Goal: Task Accomplishment & Management: Manage account settings

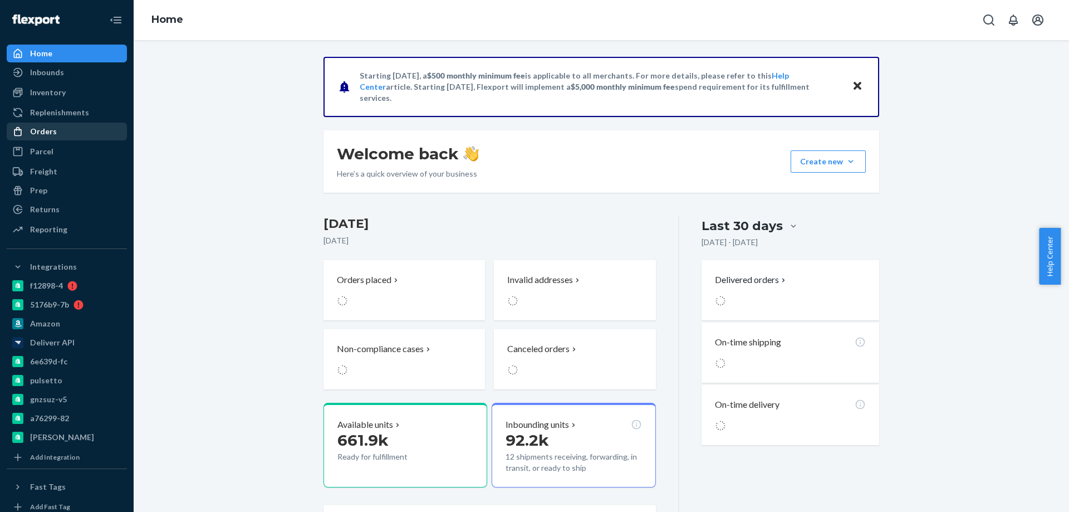
click at [71, 131] on div "Orders" at bounding box center [67, 132] width 118 height 16
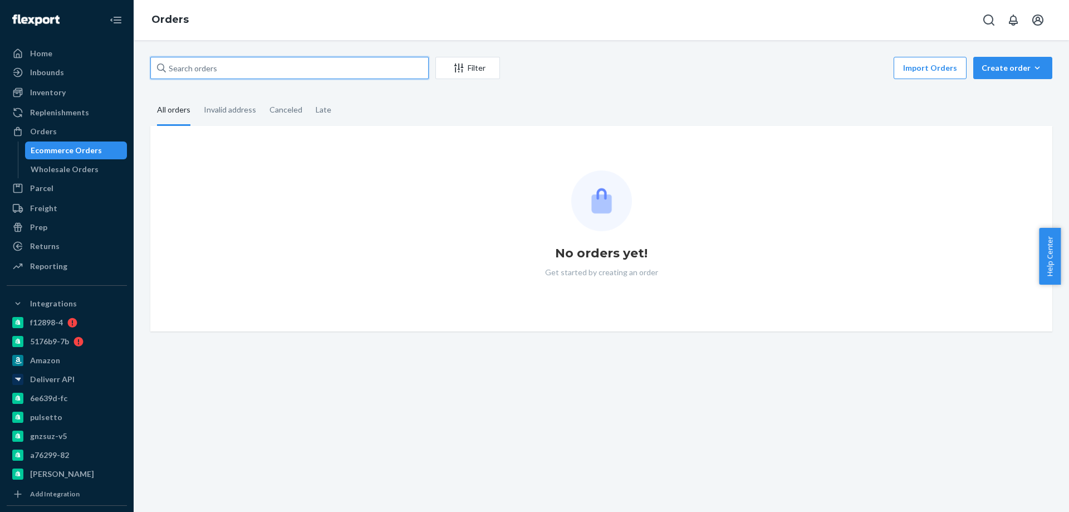
click at [223, 66] on input "text" at bounding box center [289, 68] width 278 height 22
paste input "CBSHOP2387"
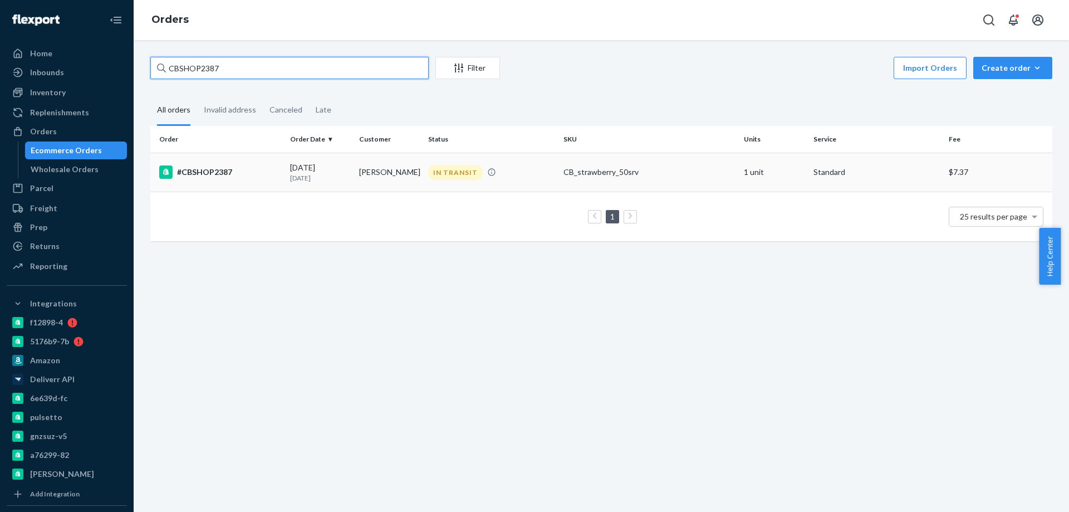
type input "CBSHOP2387"
click at [337, 171] on div "[DATE] [DATE]" at bounding box center [320, 172] width 60 height 21
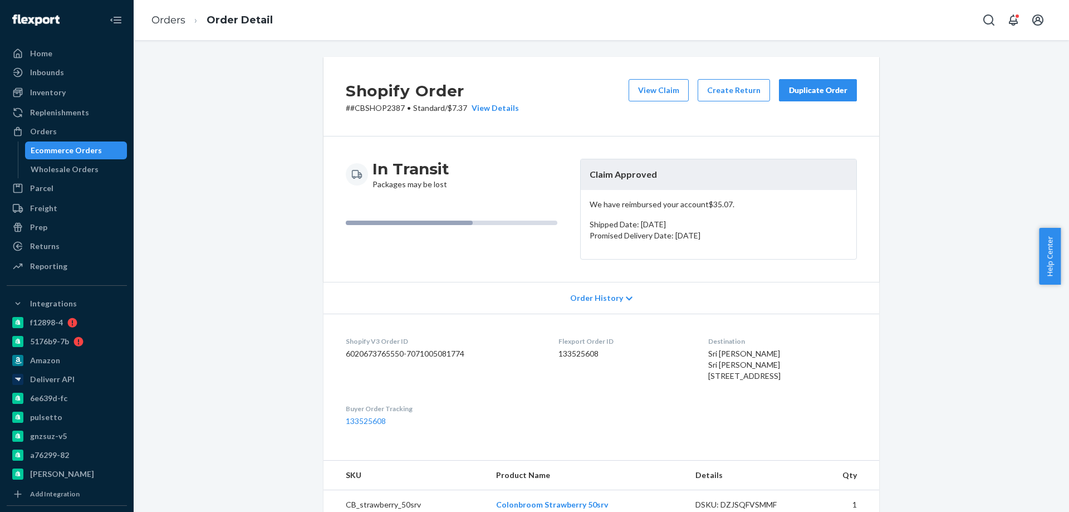
click at [59, 153] on div "Ecommerce Orders" at bounding box center [66, 150] width 71 height 11
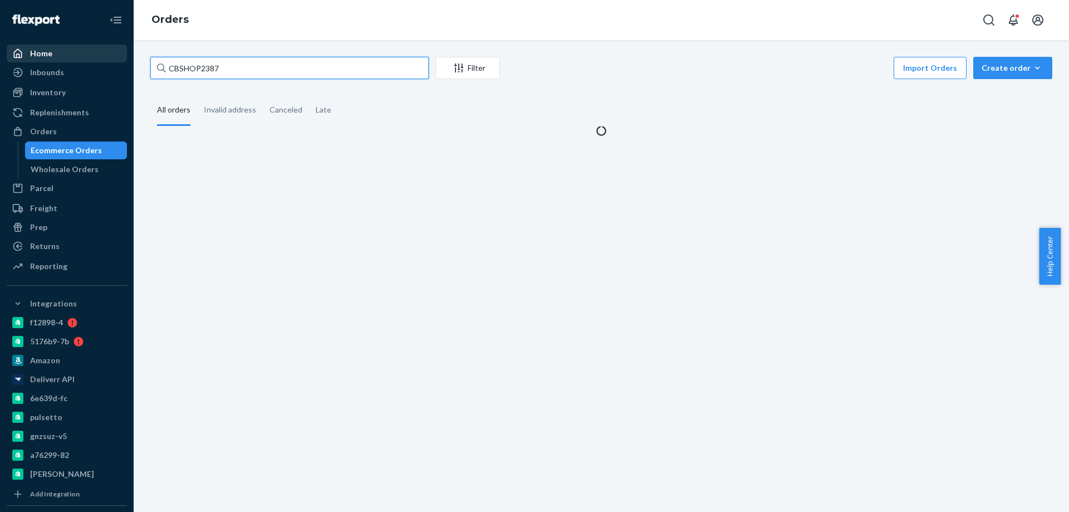
drag, startPoint x: 243, startPoint y: 62, endPoint x: 23, endPoint y: 45, distance: 220.5
click at [119, 53] on div "Home Inbounds Shipping Plans Problems Inventory Products Branded Packaging Repl…" at bounding box center [534, 256] width 1069 height 512
paste input "4000601"
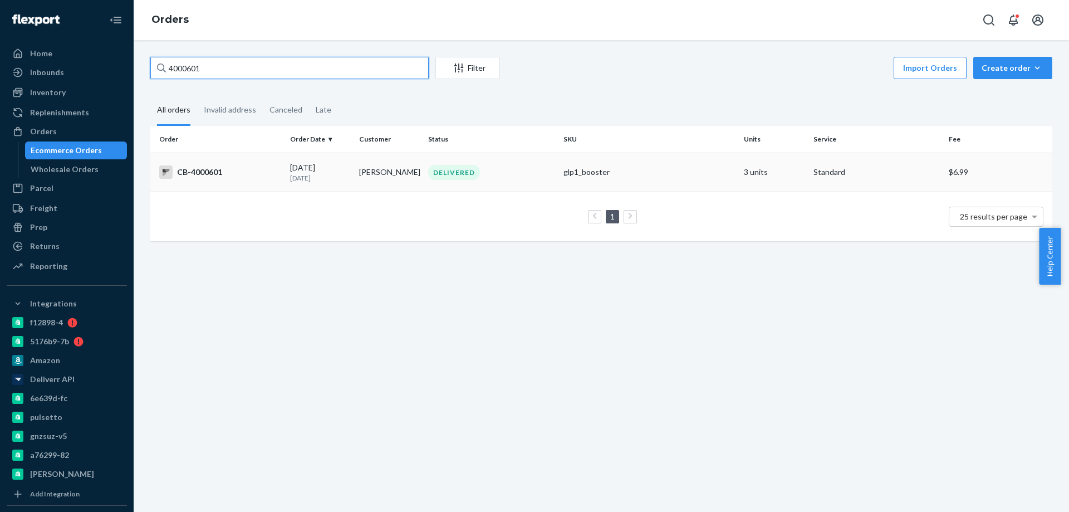
type input "4000601"
click at [355, 184] on td "[PERSON_NAME]" at bounding box center [389, 172] width 69 height 39
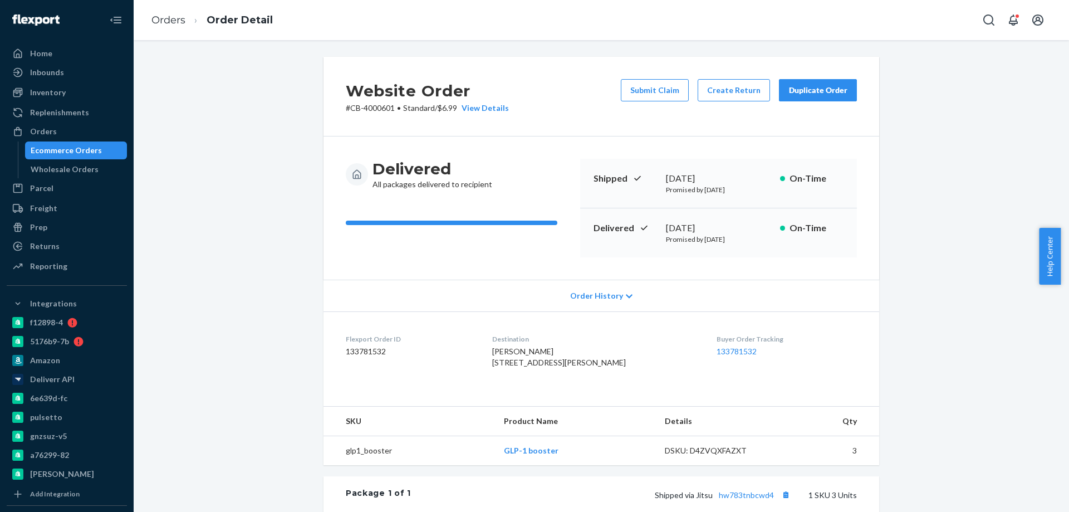
click at [276, 183] on div "Website Order # CB-4000601 • Standard / $6.99 View Details Submit Claim Create …" at bounding box center [601, 386] width 918 height 659
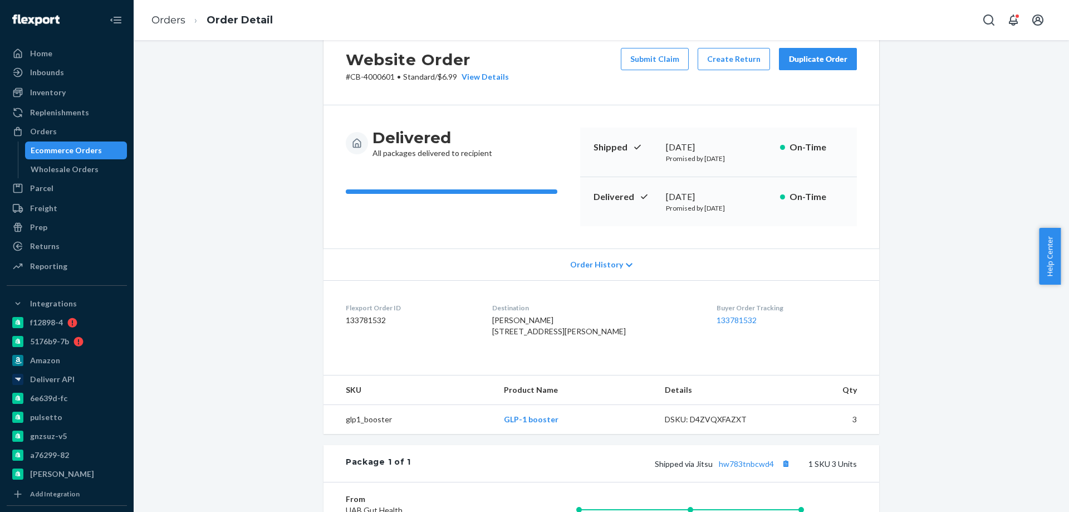
scroll to position [56, 0]
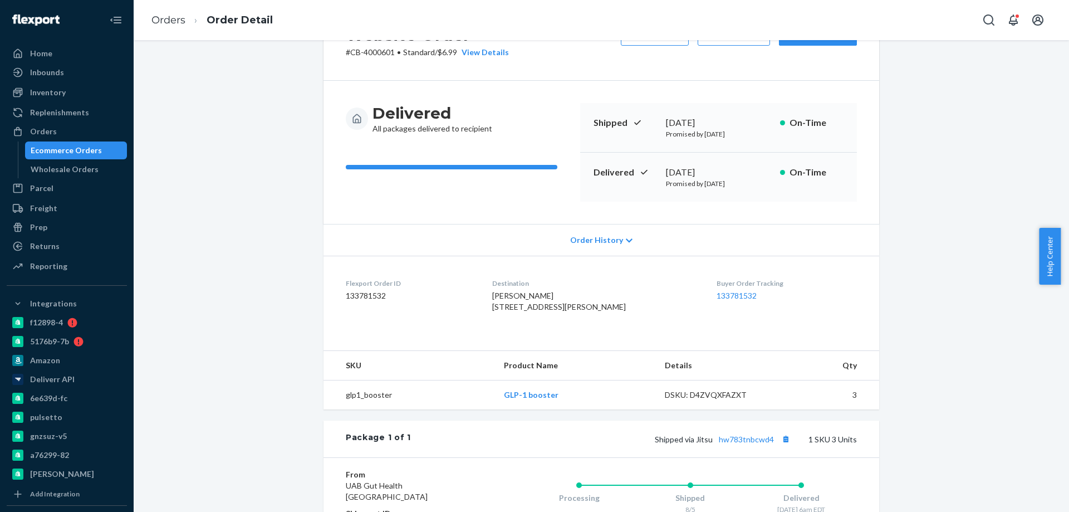
click at [261, 408] on div "Website Order # CB-4000601 • Standard / $6.99 View Details Submit Claim Create …" at bounding box center [601, 330] width 918 height 659
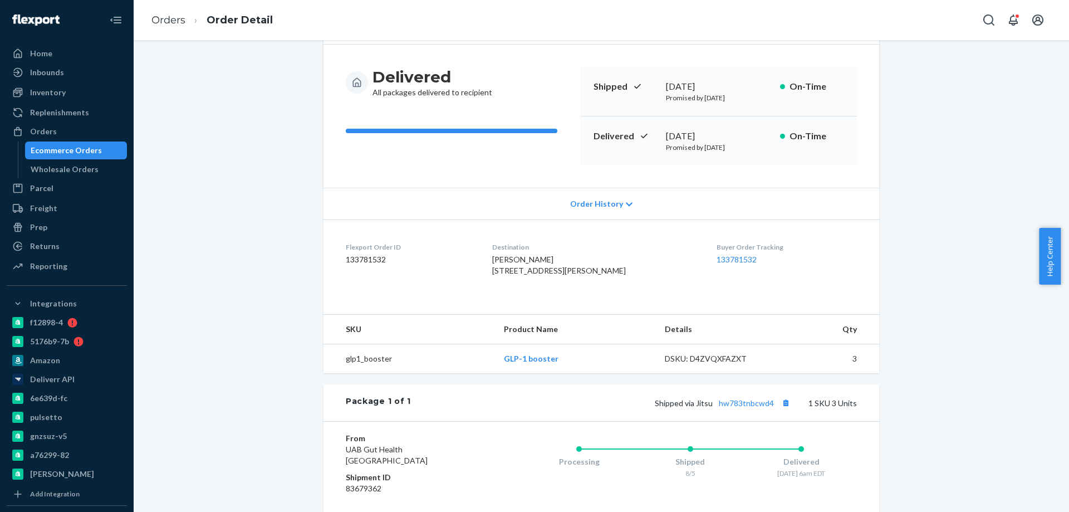
scroll to position [167, 0]
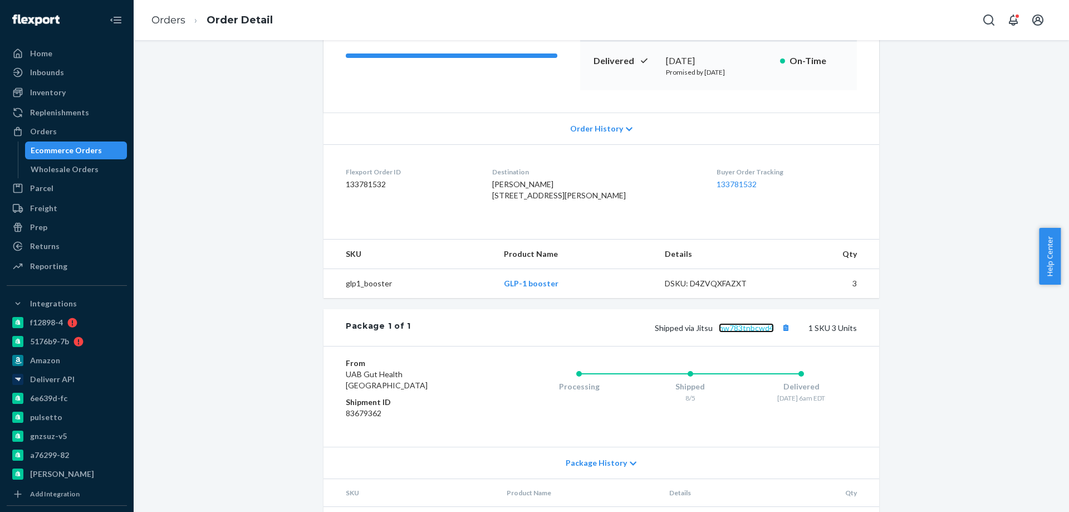
click at [729, 332] on link "hw783tnbcwd4" at bounding box center [746, 327] width 55 height 9
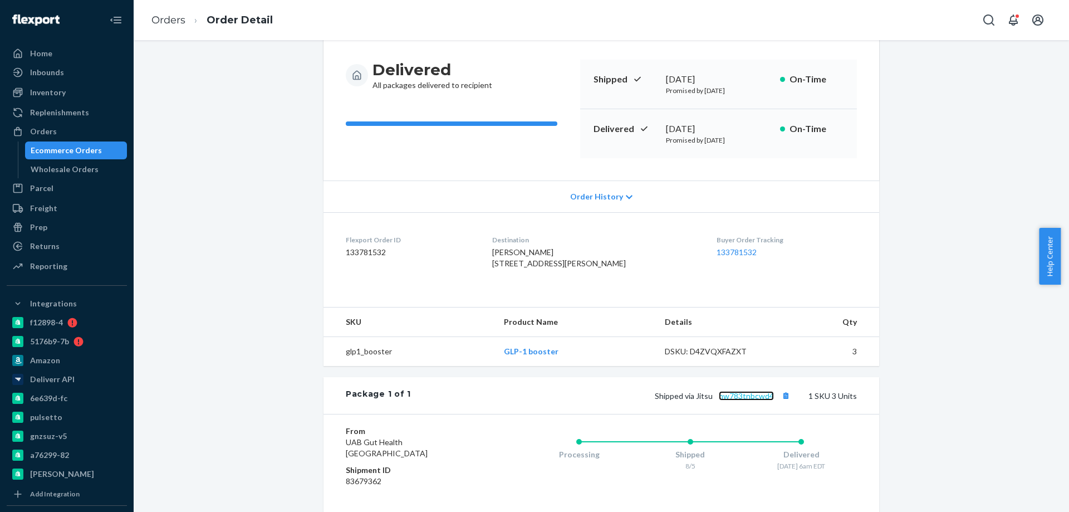
scroll to position [0, 0]
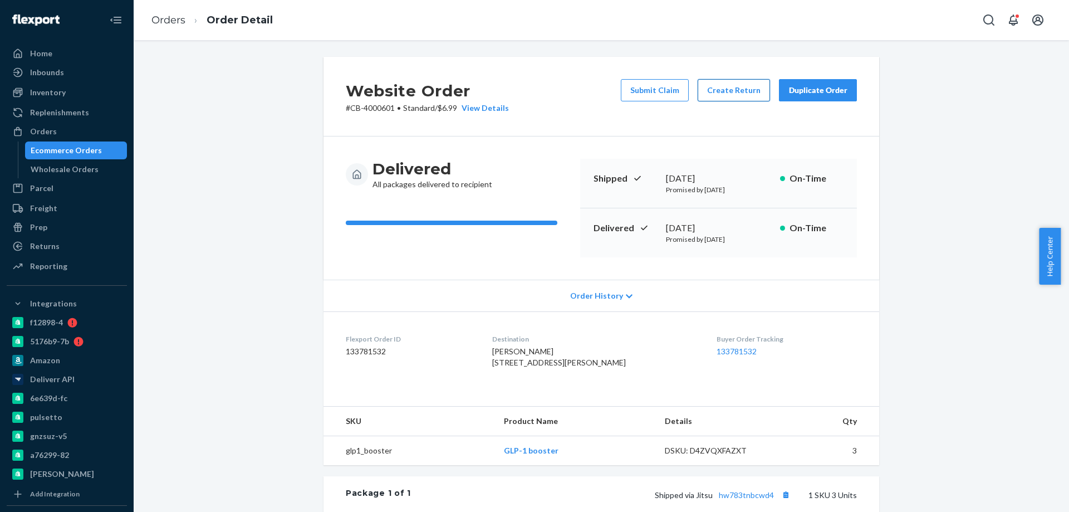
click at [738, 90] on button "Create Return" at bounding box center [733, 90] width 72 height 22
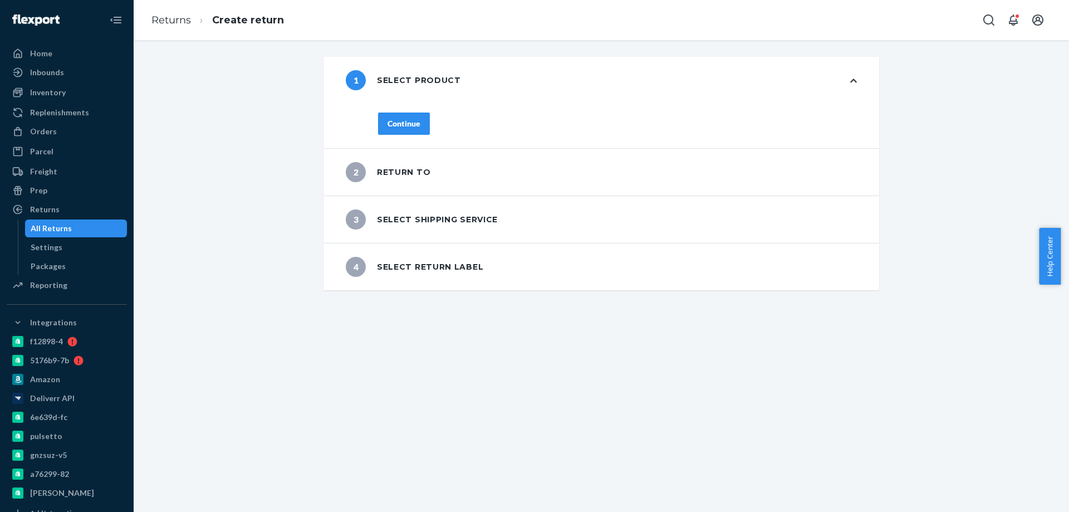
click at [396, 115] on button "Continue" at bounding box center [404, 123] width 52 height 22
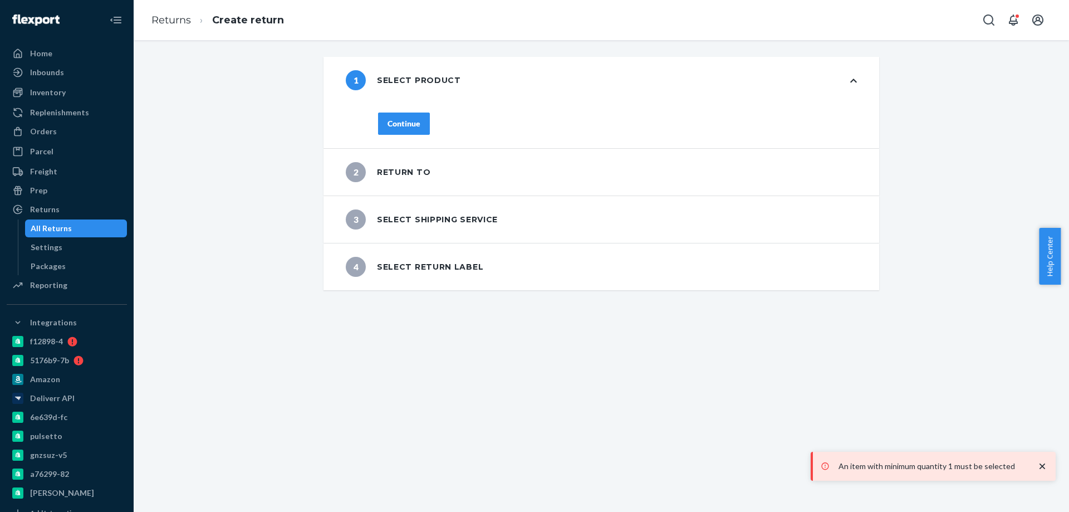
click at [388, 129] on button "Continue" at bounding box center [404, 123] width 52 height 22
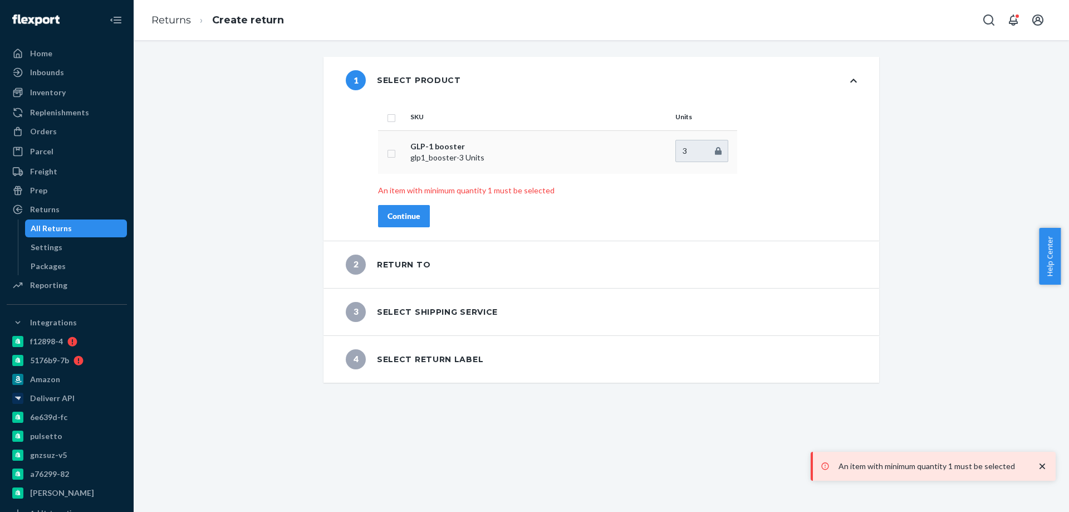
click at [393, 149] on td at bounding box center [392, 151] width 28 height 43
click at [389, 150] on input "checkbox" at bounding box center [391, 152] width 9 height 12
checkbox input "true"
drag, startPoint x: 691, startPoint y: 148, endPoint x: 583, endPoint y: 148, distance: 108.0
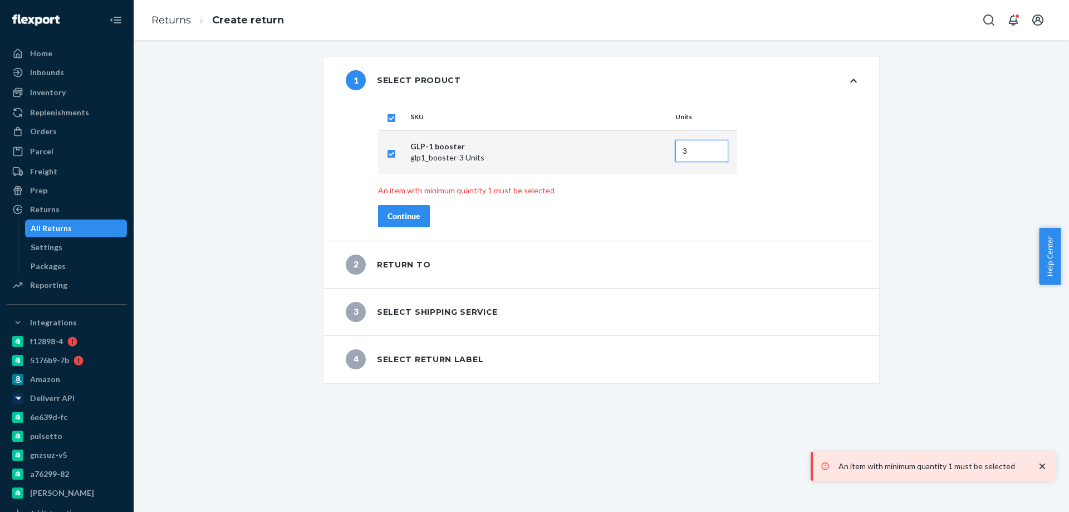
click at [655, 145] on tr "GLP-1 booster glp1_booster - 3 Units 3" at bounding box center [557, 151] width 359 height 43
type input "2"
drag, startPoint x: 353, startPoint y: 214, endPoint x: 389, endPoint y: 218, distance: 35.3
click at [356, 214] on div "SKU Units GLP-1 booster glp1_booster - 3 Units 2 An item with minimum quantity …" at bounding box center [617, 172] width 523 height 137
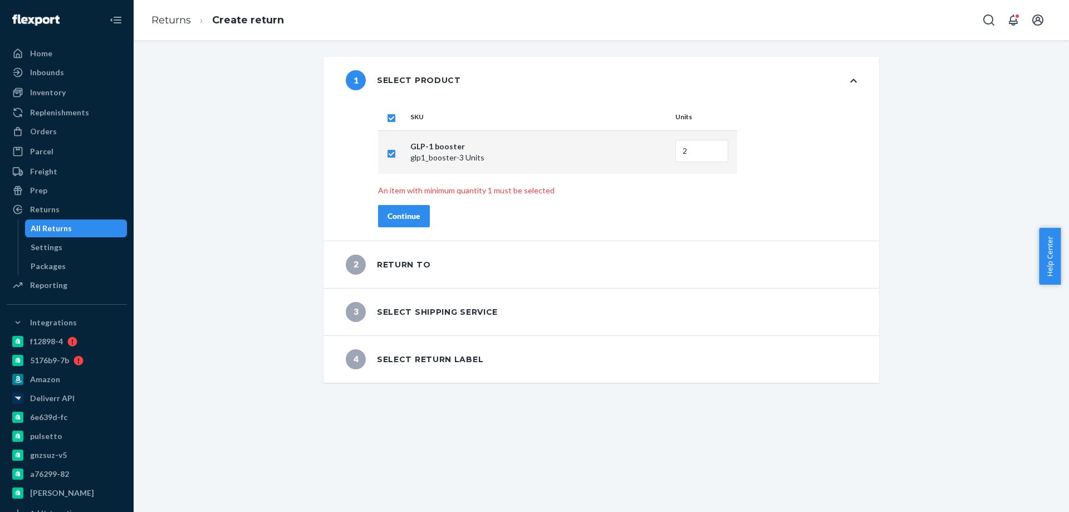
click at [407, 220] on div "Continue" at bounding box center [403, 215] width 33 height 11
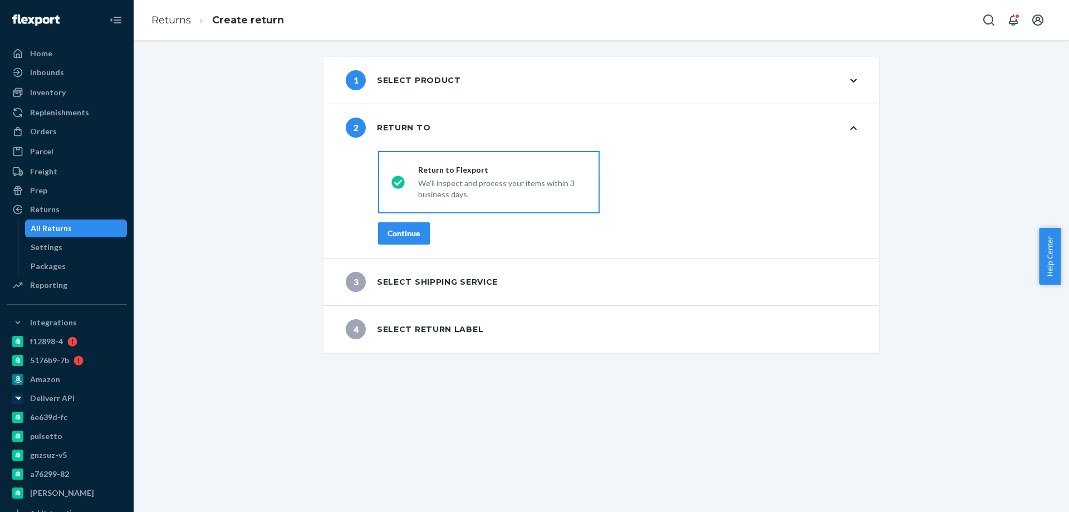
click at [406, 227] on button "Continue" at bounding box center [404, 233] width 52 height 22
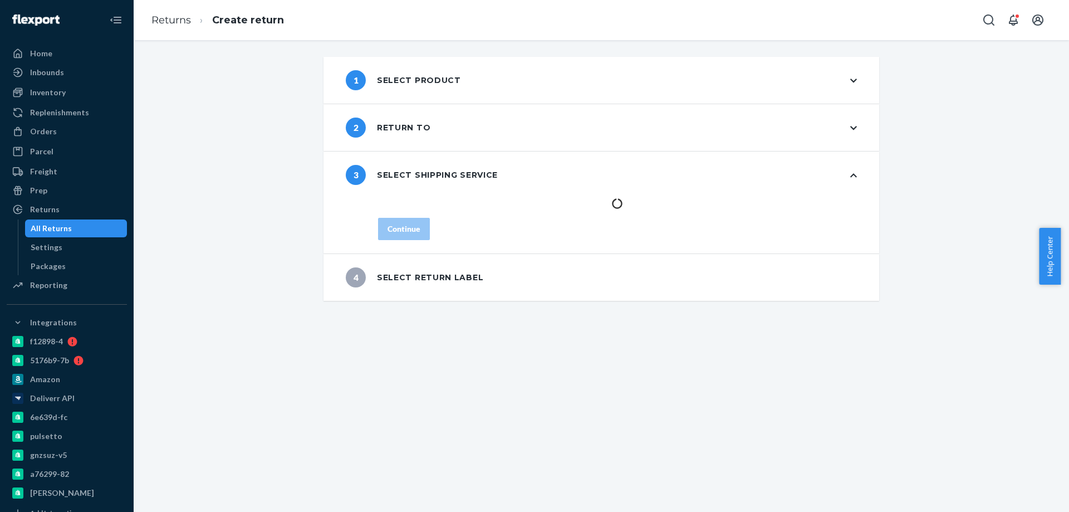
click at [395, 389] on div "1 Select product 2 Return to 3 Select shipping service Continue 4 Select return…" at bounding box center [601, 275] width 935 height 471
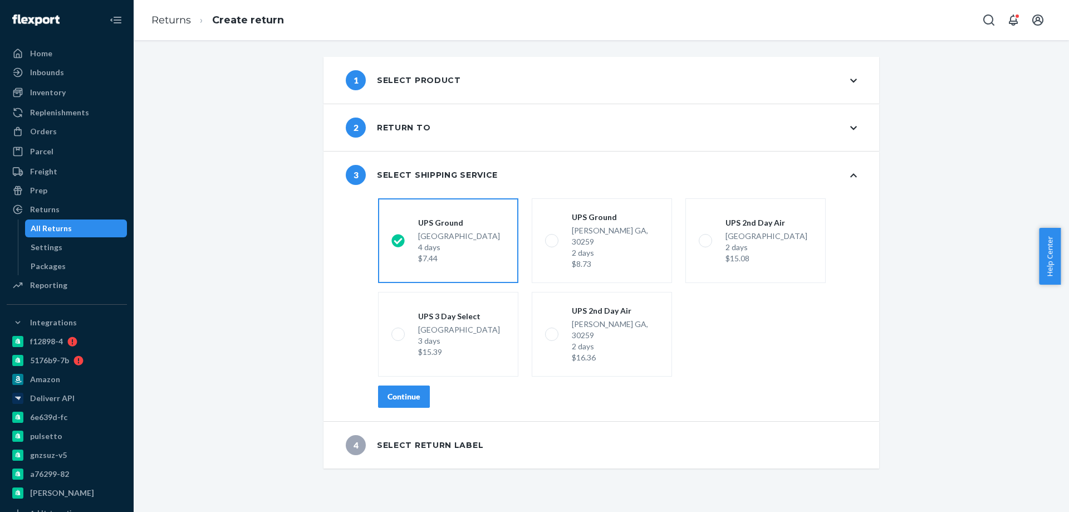
click at [399, 359] on div "shippingRatesRadioGroup UPS Ground Highland CA, 92346 4 days $7.44 UPS Ground M…" at bounding box center [617, 307] width 523 height 227
click at [413, 391] on div "Continue" at bounding box center [403, 396] width 33 height 11
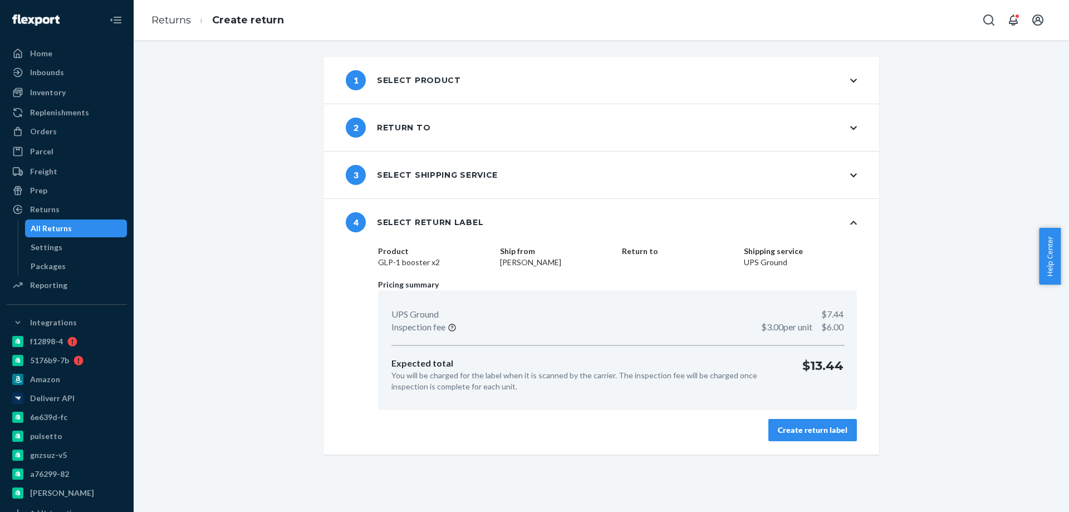
click at [806, 419] on button "Create return label" at bounding box center [812, 430] width 89 height 22
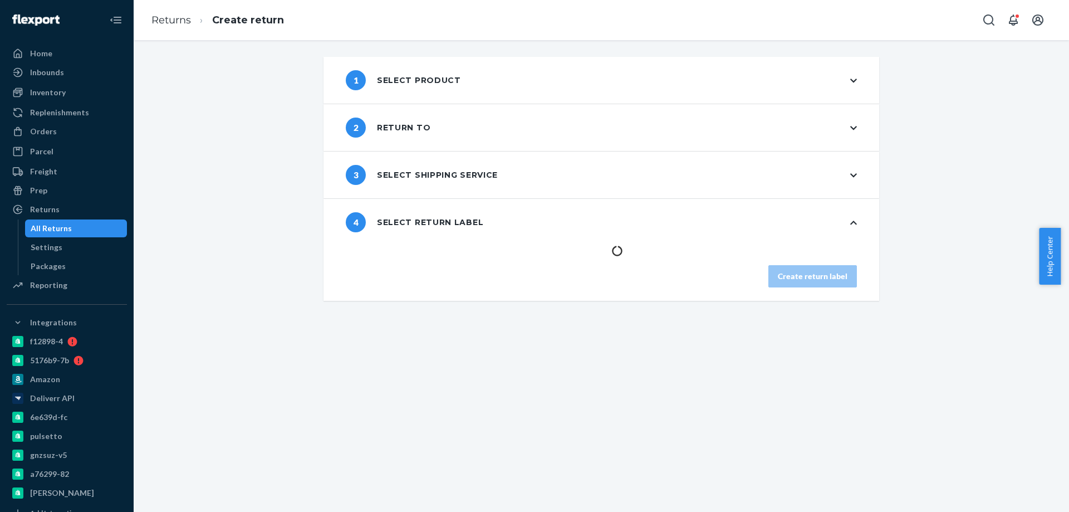
click at [408, 443] on div "1 Select product 2 Return to 3 Select shipping service 4 Select return label Cr…" at bounding box center [601, 275] width 935 height 471
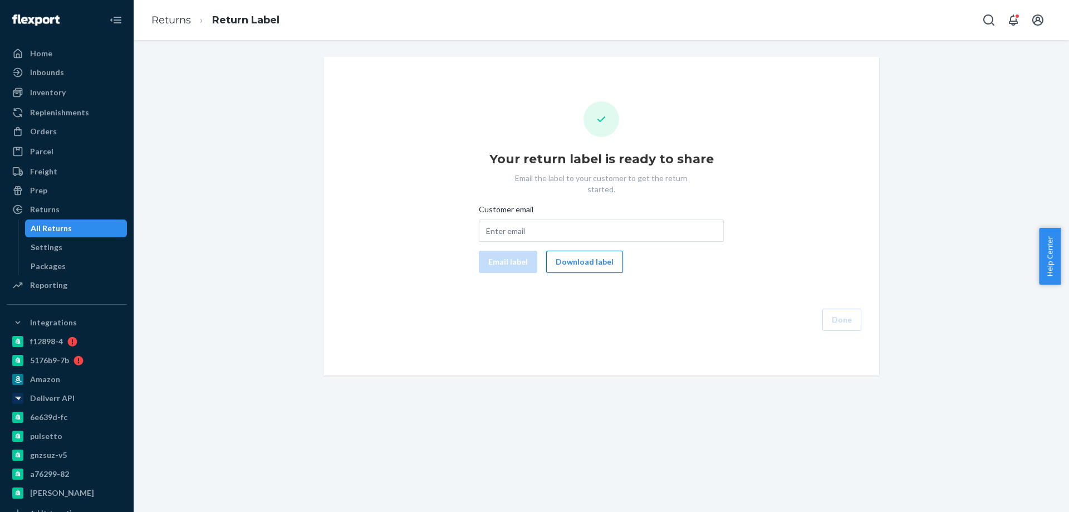
click at [570, 260] on button "Download label" at bounding box center [584, 261] width 77 height 22
click at [67, 137] on div "Orders" at bounding box center [67, 132] width 118 height 16
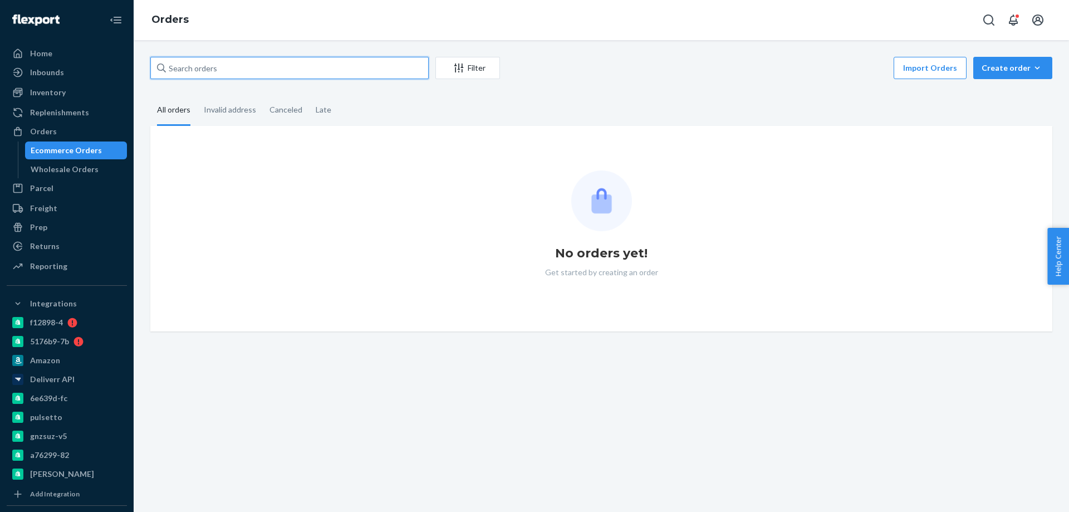
drag, startPoint x: 245, startPoint y: 63, endPoint x: 206, endPoint y: 65, distance: 39.6
click at [224, 68] on input "text" at bounding box center [289, 68] width 278 height 22
paste input "4076478"
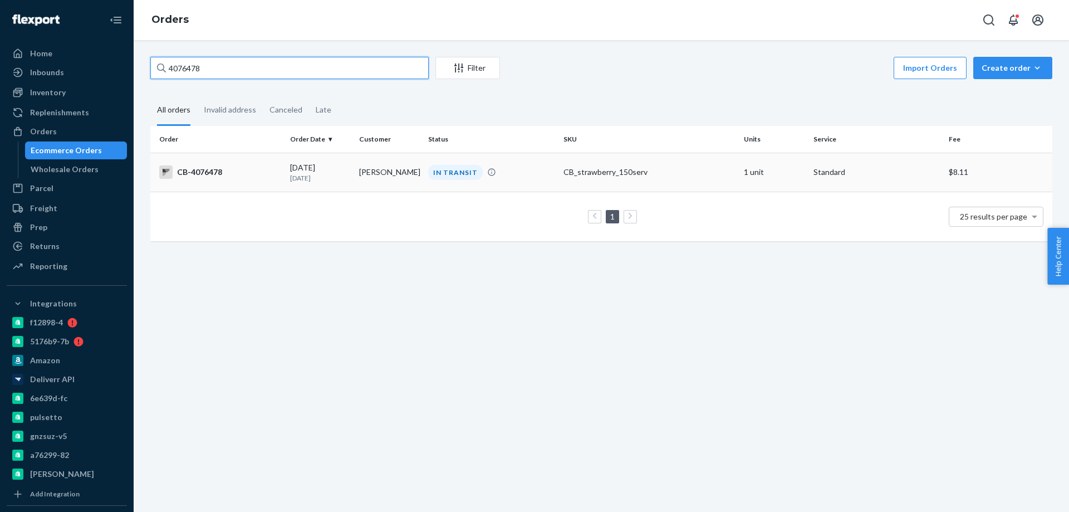
type input "4076478"
click at [396, 184] on td "[PERSON_NAME]" at bounding box center [389, 172] width 69 height 39
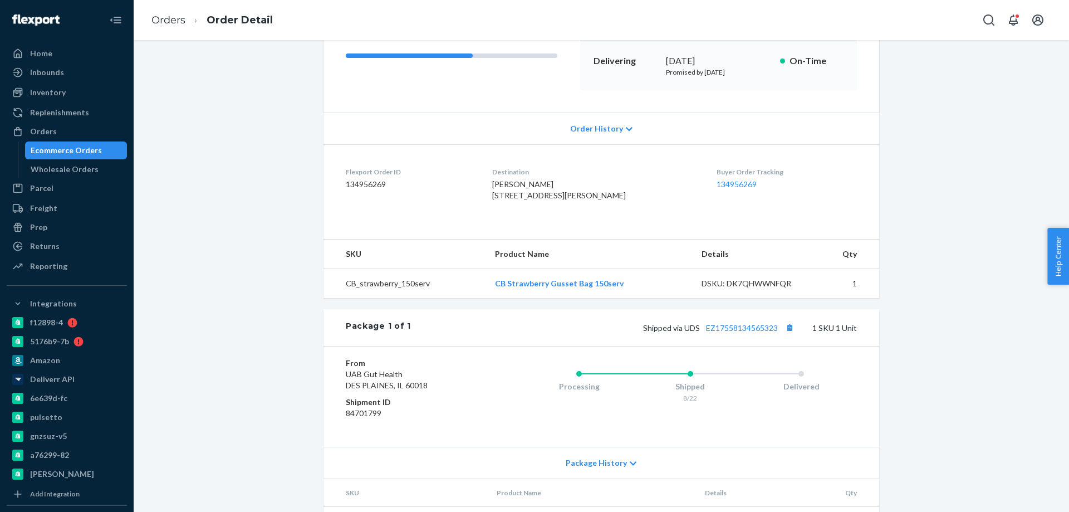
scroll to position [223, 0]
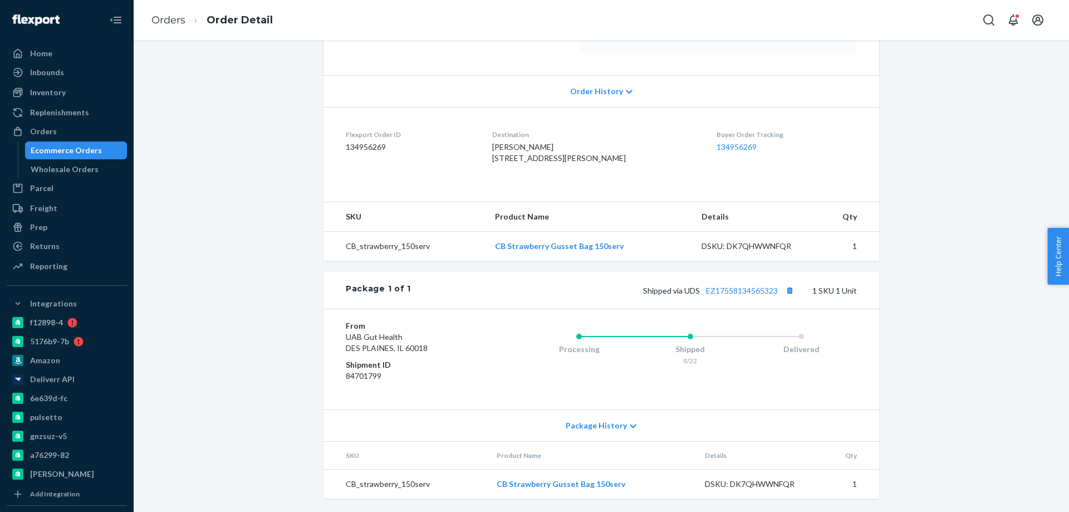
click at [97, 149] on div "Ecommerce Orders" at bounding box center [66, 150] width 71 height 11
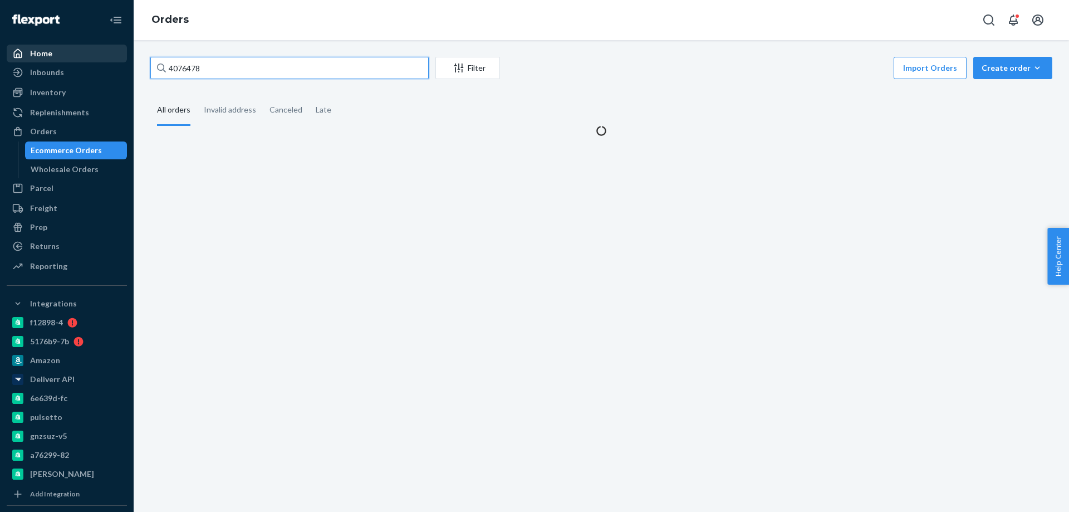
drag, startPoint x: 215, startPoint y: 68, endPoint x: 42, endPoint y: 59, distance: 173.4
click at [101, 63] on div "Home Inbounds Shipping Plans Problems Inventory Products Branded Packaging Repl…" at bounding box center [534, 256] width 1069 height 512
paste input "54807"
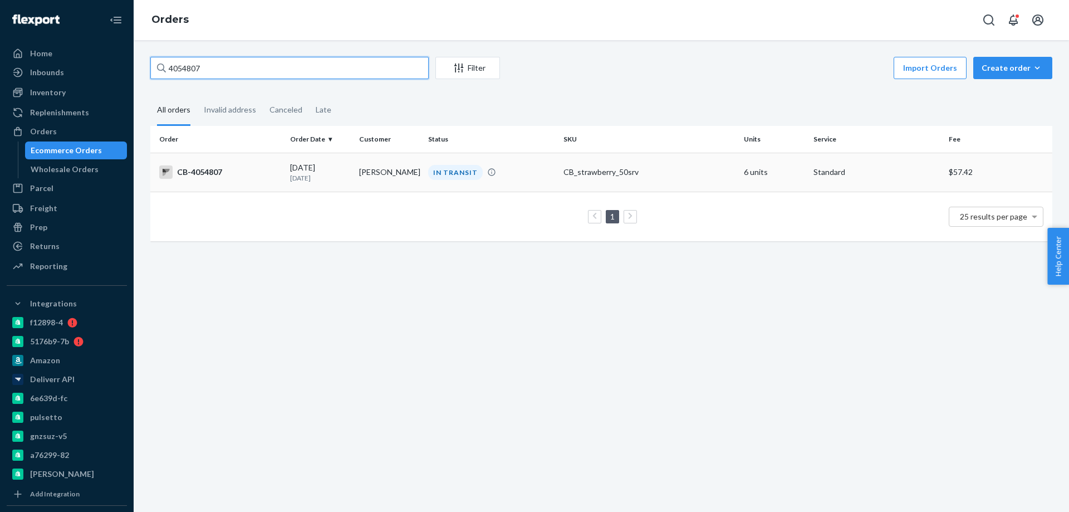
type input "4054807"
click at [380, 180] on td "[PERSON_NAME]" at bounding box center [389, 172] width 69 height 39
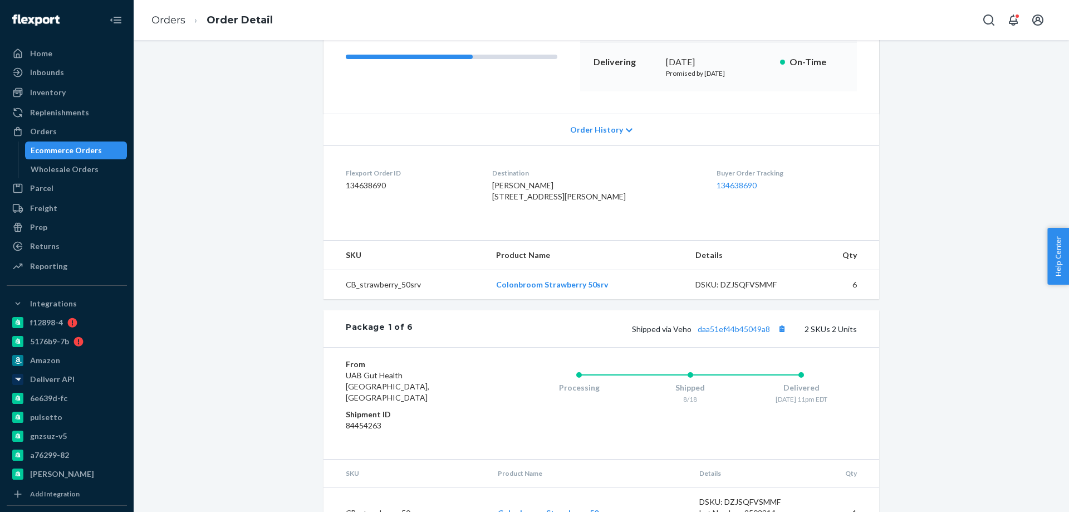
scroll to position [167, 0]
click at [711, 332] on link "daa51ef44b45049a8" at bounding box center [733, 327] width 72 height 9
click at [86, 146] on div "Ecommerce Orders" at bounding box center [66, 150] width 71 height 11
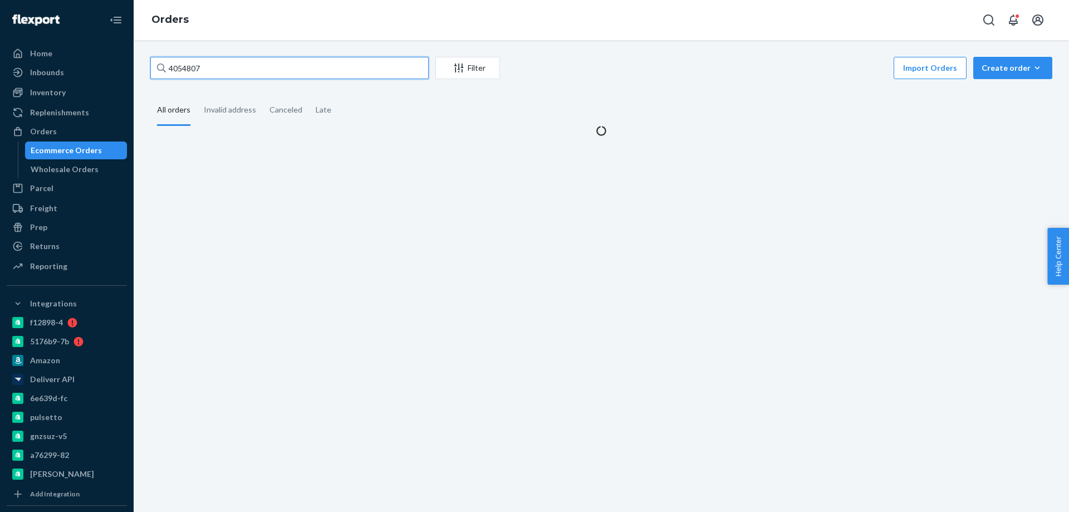
drag, startPoint x: 253, startPoint y: 66, endPoint x: 187, endPoint y: 81, distance: 67.8
click at [124, 66] on div "Home Inbounds Shipping Plans Problems Inventory Products Branded Packaging Repl…" at bounding box center [534, 256] width 1069 height 512
paste input "3963551"
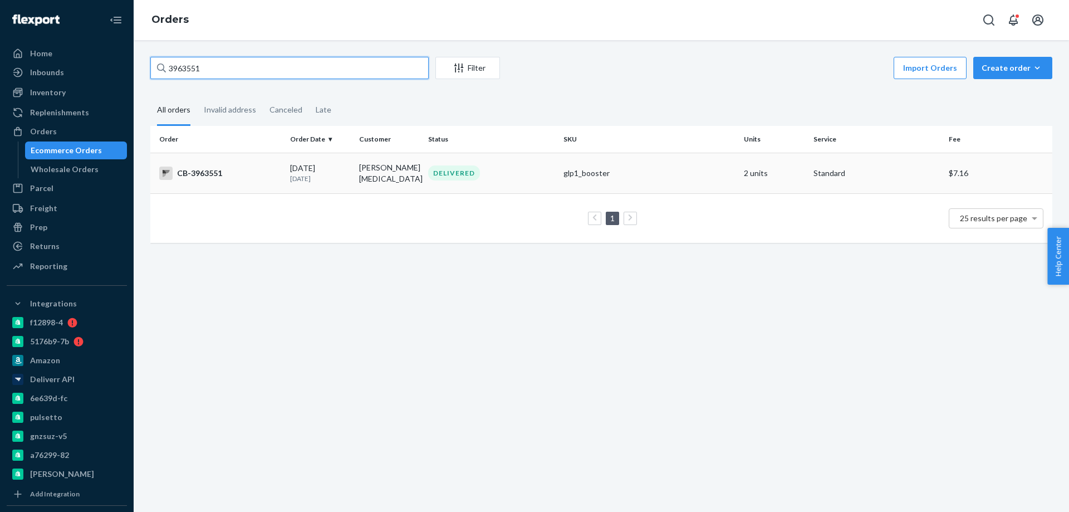
type input "3963551"
click at [384, 181] on td "[PERSON_NAME][MEDICAL_DATA]" at bounding box center [389, 173] width 69 height 41
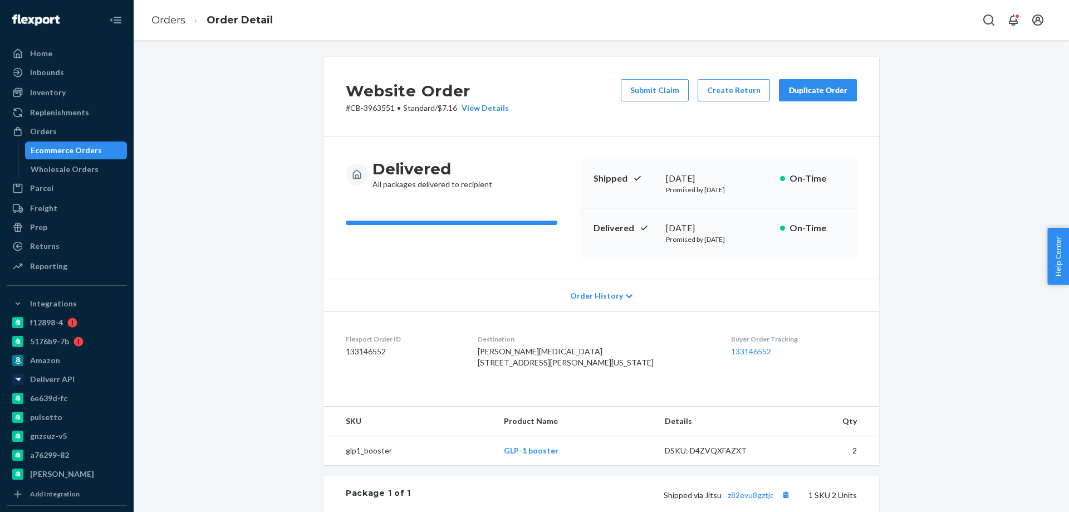
click at [80, 149] on div "Ecommerce Orders" at bounding box center [66, 150] width 71 height 11
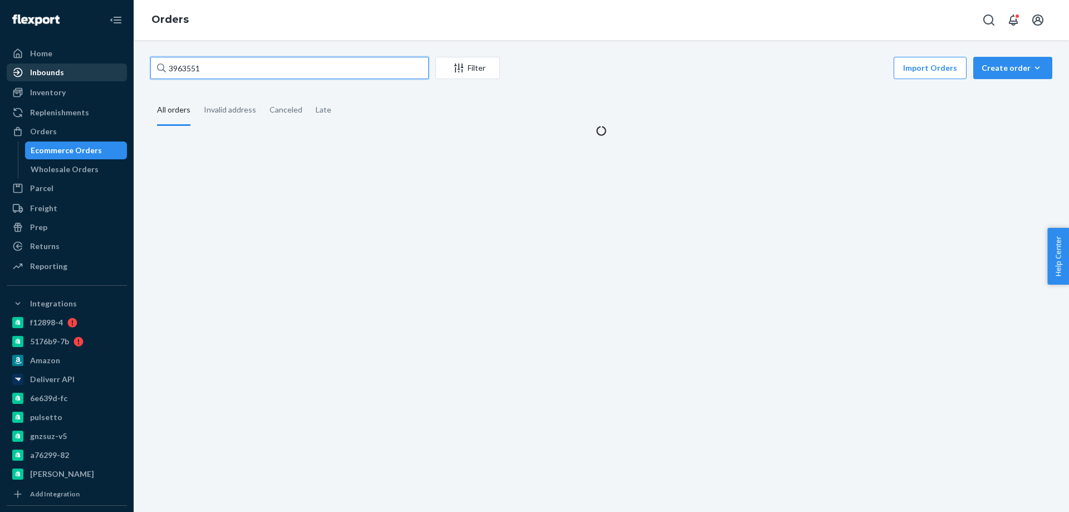
drag, startPoint x: 227, startPoint y: 68, endPoint x: 61, endPoint y: 68, distance: 165.9
click at [76, 67] on div "Home Inbounds Shipping Plans Problems Inventory Products Branded Packaging Repl…" at bounding box center [534, 256] width 1069 height 512
paste input "4064050"
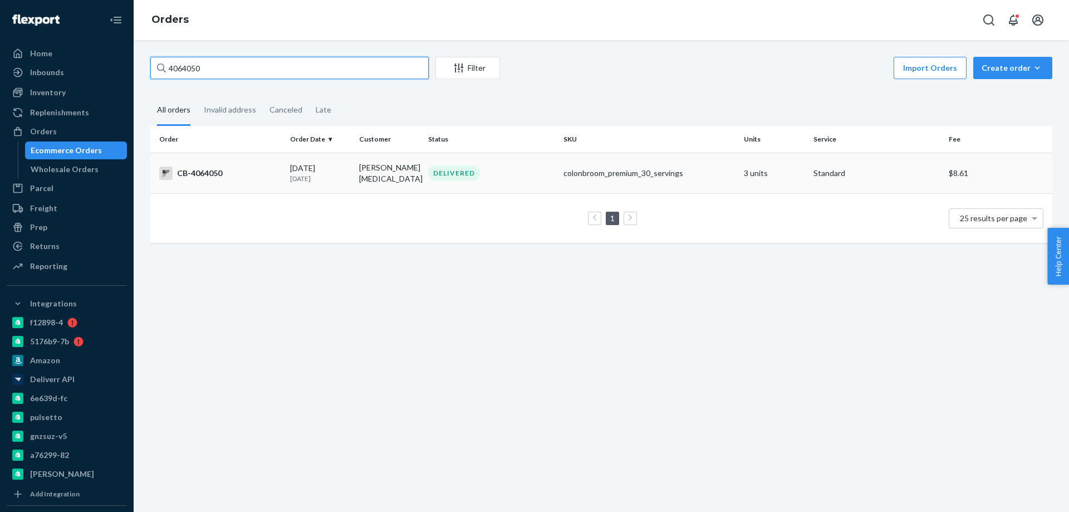
type input "4064050"
click at [377, 183] on td "[PERSON_NAME][MEDICAL_DATA]" at bounding box center [389, 173] width 69 height 41
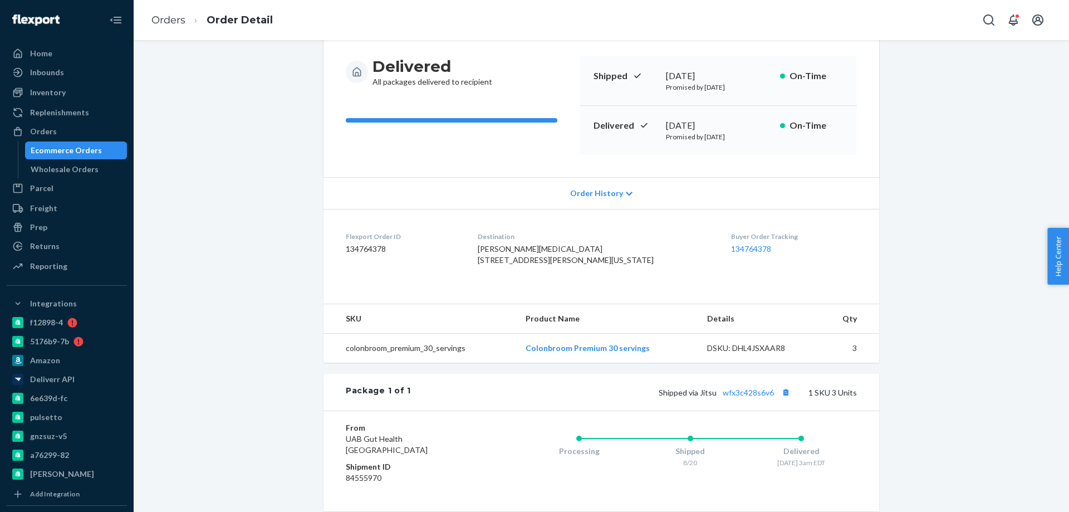
scroll to position [111, 0]
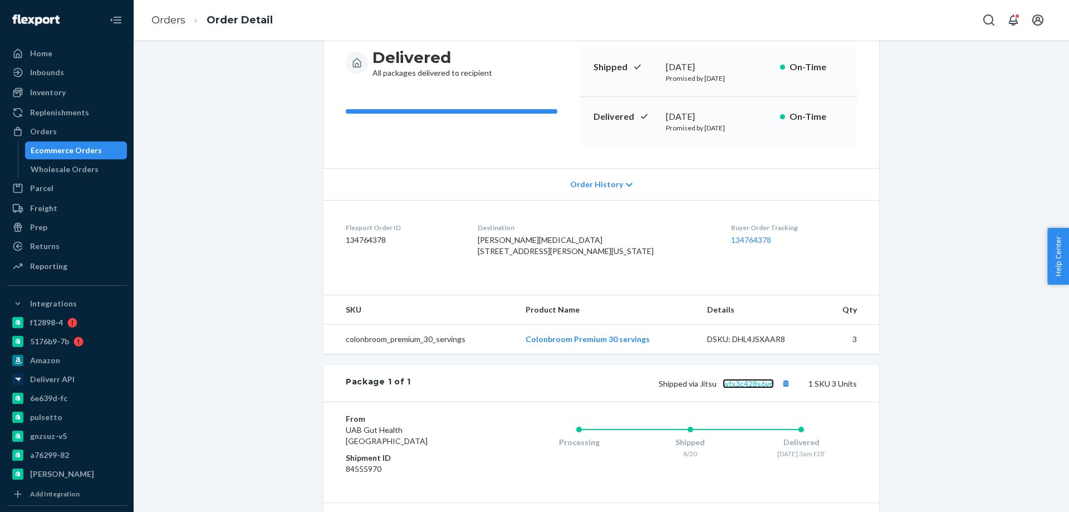
click at [734, 388] on link "wfx3c428s6v6" at bounding box center [748, 383] width 51 height 9
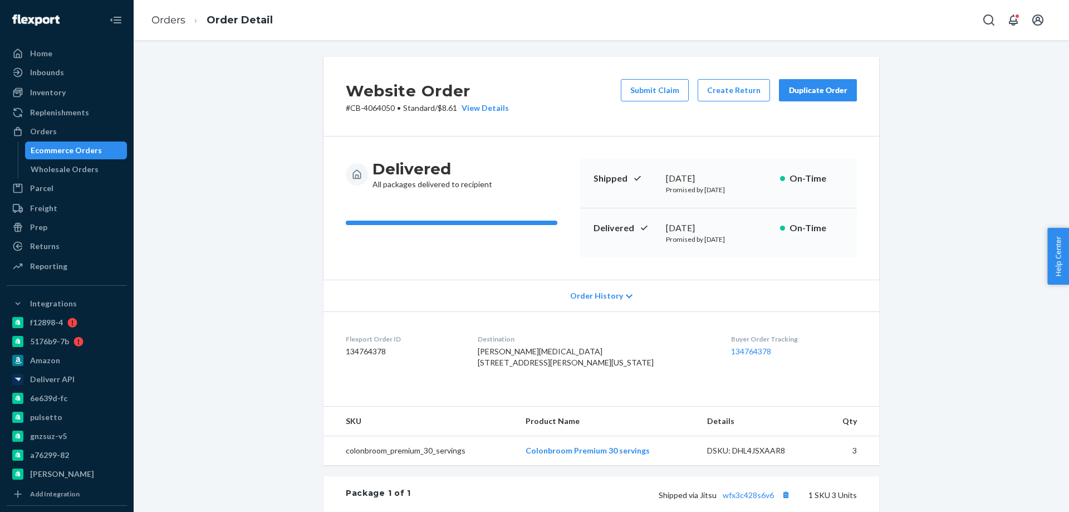
click at [266, 446] on div "Website Order # CB-4064050 • Standard / $8.61 View Details Submit Claim Create …" at bounding box center [601, 397] width 918 height 681
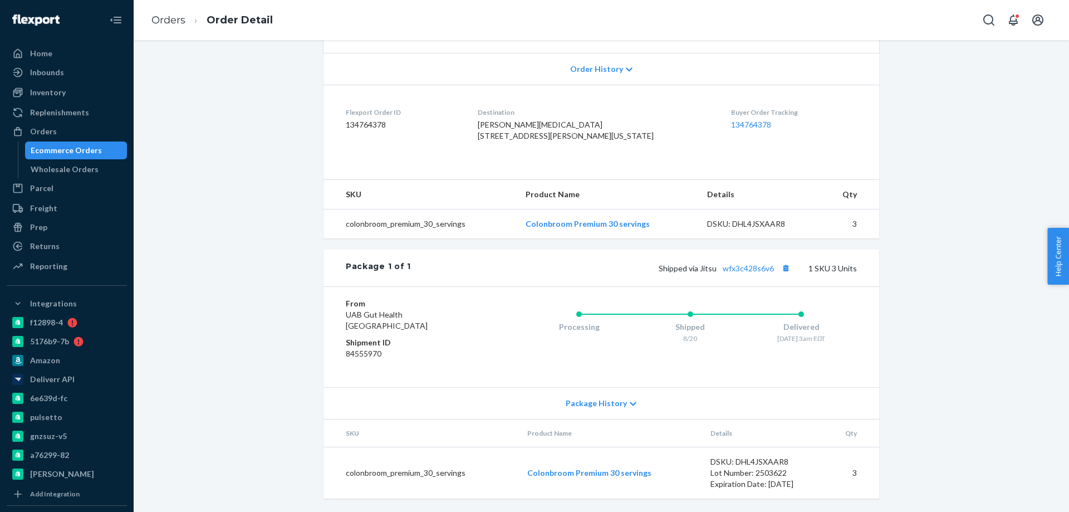
scroll to position [249, 0]
click at [284, 353] on div "Website Order # CB-4064050 • Standard / $8.61 View Details Submit Claim Create …" at bounding box center [601, 170] width 918 height 681
